Goal: Check status: Check status

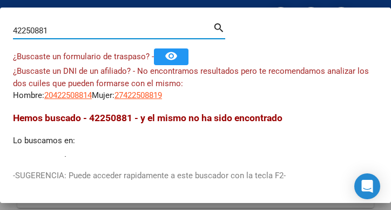
drag, startPoint x: 36, startPoint y: 37, endPoint x: -62, endPoint y: 16, distance: 99.8
click at [0, 16] on html "menu - oschoca person Firma Express Padrón Afiliados Empadronados Movimientos d…" at bounding box center [195, 105] width 391 height 210
drag, startPoint x: 56, startPoint y: 32, endPoint x: -201, endPoint y: -22, distance: 261.9
click at [0, 0] on html "menu - oschoca person Firma Express Padrón Afiliados Empadronados Movimientos d…" at bounding box center [195, 105] width 391 height 210
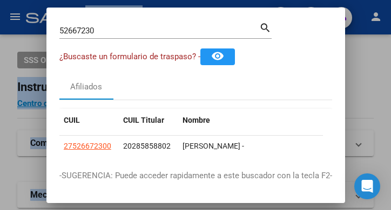
drag, startPoint x: 117, startPoint y: 37, endPoint x: -16, endPoint y: 19, distance: 133.3
click at [0, 19] on html "menu - oschoca person Firma Express Padrón Afiliados Empadronados Movimientos d…" at bounding box center [195, 105] width 391 height 210
click at [174, 36] on div "52667230 Buscar (apellido, dni, [PERSON_NAME], nro traspaso, cuit, obra social)" at bounding box center [159, 31] width 200 height 16
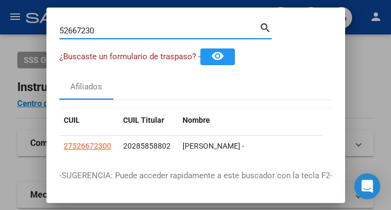
drag, startPoint x: 136, startPoint y: 30, endPoint x: 20, endPoint y: 8, distance: 118.1
click at [51, 29] on mat-dialog-content "52667230 Buscar (apellido, dni, cuil, nro traspaso, cuit, obra social) search ¿…" at bounding box center [195, 89] width 298 height 137
drag, startPoint x: 114, startPoint y: 28, endPoint x: 14, endPoint y: 26, distance: 100.4
click at [15, 27] on div "41690572 Buscar (apellido, dni, cuil, nro traspaso, cuit, obra social) search ¿…" at bounding box center [195, 105] width 391 height 210
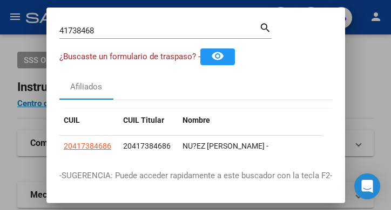
click at [118, 23] on div "41738468 Buscar (apellido, dni, [PERSON_NAME], [PERSON_NAME], cuit, obra social)" at bounding box center [159, 31] width 200 height 16
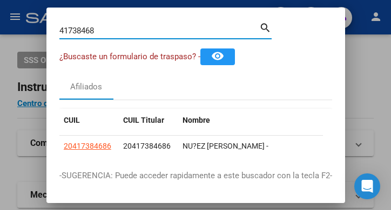
drag, startPoint x: 115, startPoint y: 30, endPoint x: 12, endPoint y: 11, distance: 105.2
click at [12, 11] on div "41738468 Buscar (apellido, dni, cuil, nro traspaso, cuit, obra social) search ¿…" at bounding box center [195, 105] width 391 height 210
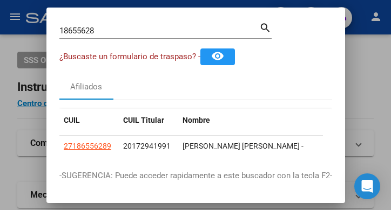
drag, startPoint x: 103, startPoint y: 24, endPoint x: 115, endPoint y: 28, distance: 12.5
click at [126, 27] on div "18655628 Buscar (apellido, dni, [PERSON_NAME], [PERSON_NAME], cuit, obra social)" at bounding box center [159, 31] width 200 height 16
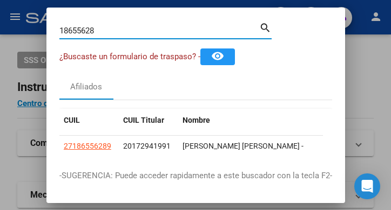
drag, startPoint x: 115, startPoint y: 28, endPoint x: -12, endPoint y: 16, distance: 127.4
click at [0, 16] on html "menu - oschoca person Firma Express Padrón Afiliados Empadronados Movimientos d…" at bounding box center [195, 105] width 391 height 210
type input "20067824"
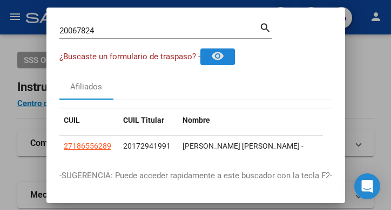
click at [200, 49] on button "remove_red_eye" at bounding box center [217, 57] width 35 height 17
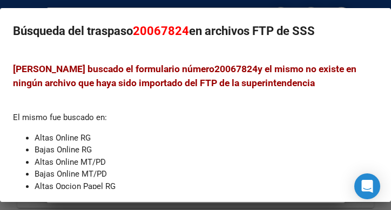
click at [229, 133] on li "Altas Online RG" at bounding box center [206, 138] width 343 height 12
click at [183, 62] on h3 "[PERSON_NAME] buscado el formulario número 20067824 y el mismo no existe en nin…" at bounding box center [195, 76] width 365 height 29
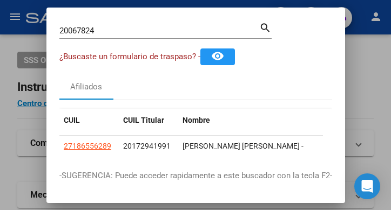
drag, startPoint x: 110, startPoint y: 24, endPoint x: 81, endPoint y: 24, distance: 28.6
click at [78, 24] on div "20067824 Buscar (apellido, dni, cuil, [PERSON_NAME], cuit, obra social)" at bounding box center [159, 31] width 200 height 16
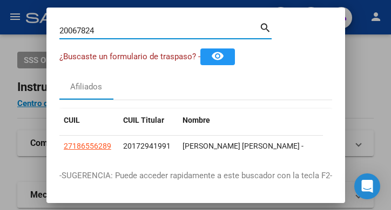
drag, startPoint x: 104, startPoint y: 30, endPoint x: -198, endPoint y: -19, distance: 305.5
click at [0, 0] on html "menu - oschoca person Firma Express Padrón Afiliados Empadronados Movimientos d…" at bounding box center [195, 105] width 391 height 210
drag, startPoint x: 112, startPoint y: 32, endPoint x: 46, endPoint y: 6, distance: 70.7
click at [49, 8] on mat-dialog-container "18165068 Buscar (apellido, dni, cuil, nro traspaso, cuit, obra social) search ¿…" at bounding box center [195, 106] width 298 height 196
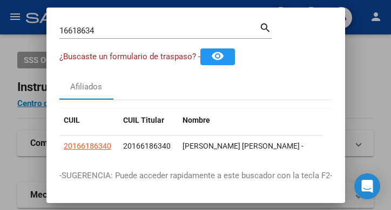
click at [124, 38] on div "16618634 Buscar (apellido, dni, cuil, [PERSON_NAME], cuit, obra social)" at bounding box center [159, 31] width 200 height 16
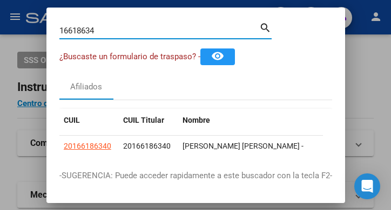
click at [125, 38] on div "16618634 Buscar (apellido, dni, cuil, [PERSON_NAME], cuit, obra social)" at bounding box center [159, 31] width 200 height 16
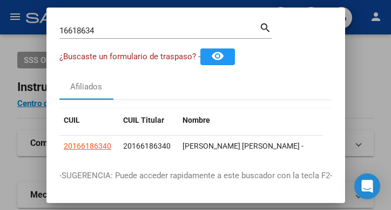
click at [125, 38] on div "16618634 Buscar (apellido, dni, cuil, [PERSON_NAME], cuit, obra social)" at bounding box center [159, 31] width 200 height 16
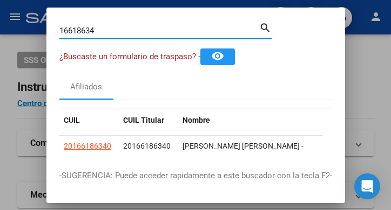
click at [125, 38] on div "16618634 Buscar (apellido, dni, cuil, [PERSON_NAME], cuit, obra social)" at bounding box center [159, 31] width 200 height 16
click at [118, 23] on div "16618634 Buscar (apellido, dni, cuil, [PERSON_NAME], cuit, obra social)" at bounding box center [159, 31] width 200 height 16
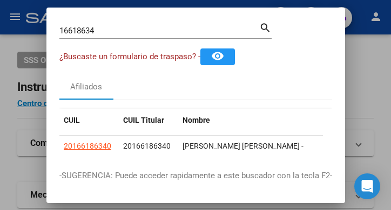
click at [112, 36] on div "16618634 Buscar (apellido, dni, cuil, [PERSON_NAME], cuit, obra social)" at bounding box center [159, 31] width 200 height 16
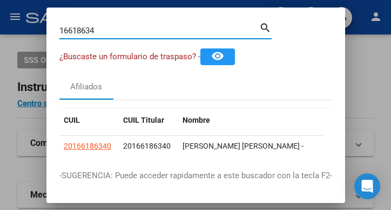
click at [108, 24] on div "16618634 Buscar (apellido, dni, cuil, [PERSON_NAME], cuit, obra social)" at bounding box center [159, 31] width 200 height 16
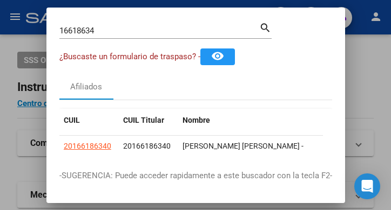
click at [108, 24] on div "16618634 Buscar (apellido, dni, cuil, [PERSON_NAME], cuit, obra social)" at bounding box center [159, 31] width 200 height 16
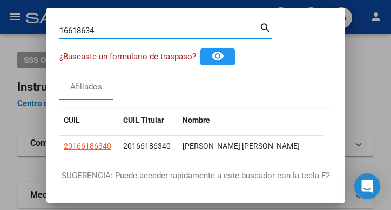
drag, startPoint x: 89, startPoint y: 33, endPoint x: -247, endPoint y: -78, distance: 354.1
click at [0, 0] on html "menu - oschoca person Firma Express Padrón Afiliados Empadronados Movimientos d…" at bounding box center [195, 105] width 391 height 210
type input "4"
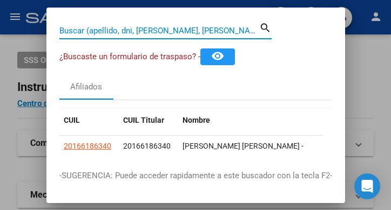
paste input "48308817"
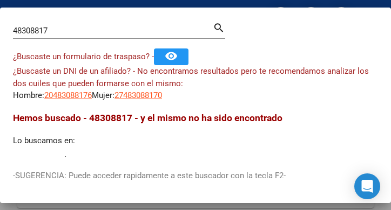
click at [77, 31] on input "48308817" at bounding box center [113, 31] width 200 height 10
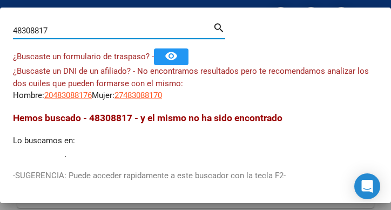
click at [78, 29] on input "48308817" at bounding box center [113, 31] width 200 height 10
click at [104, 30] on input "38466482" at bounding box center [113, 31] width 200 height 10
click at [103, 30] on input "38466482" at bounding box center [113, 31] width 200 height 10
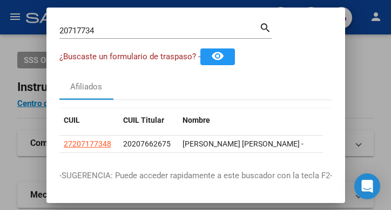
click at [104, 26] on input "20717734" at bounding box center [159, 31] width 200 height 10
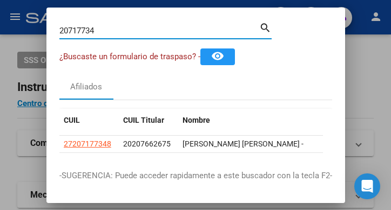
click at [103, 26] on input "20717734" at bounding box center [159, 31] width 200 height 10
click at [101, 29] on input "20717734" at bounding box center [159, 31] width 200 height 10
drag, startPoint x: 99, startPoint y: 34, endPoint x: -3, endPoint y: 19, distance: 102.6
click at [0, 19] on html "menu - oschoca person Firma Express Padrón Afiliados Empadronados Movimientos d…" at bounding box center [195, 105] width 391 height 210
type input "33788263"
